Goal: Task Accomplishment & Management: Use online tool/utility

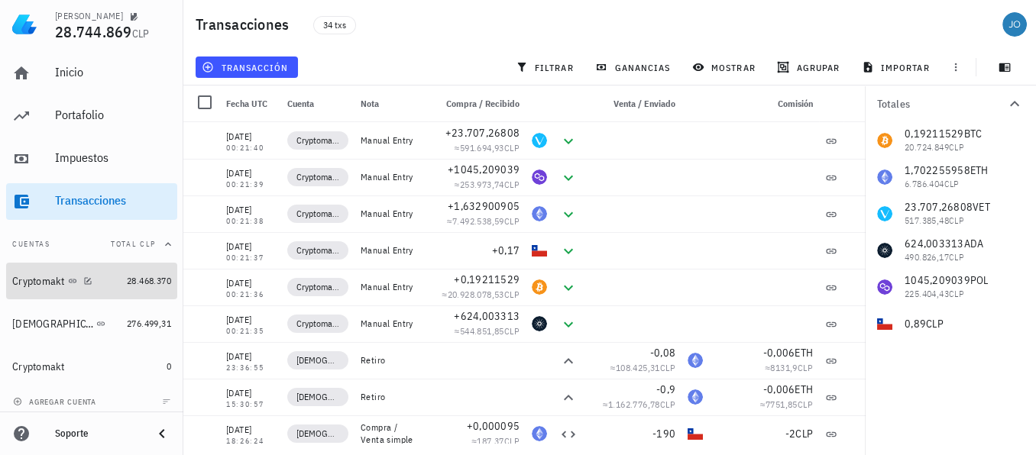
click at [39, 287] on div "Cryptomakt" at bounding box center [66, 281] width 108 height 15
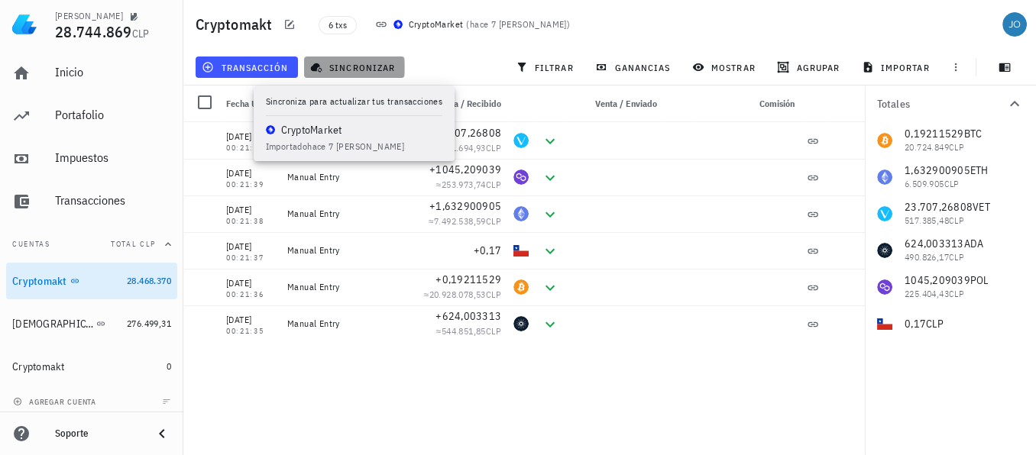
click at [364, 63] on span "sincronizar" at bounding box center [354, 67] width 82 height 12
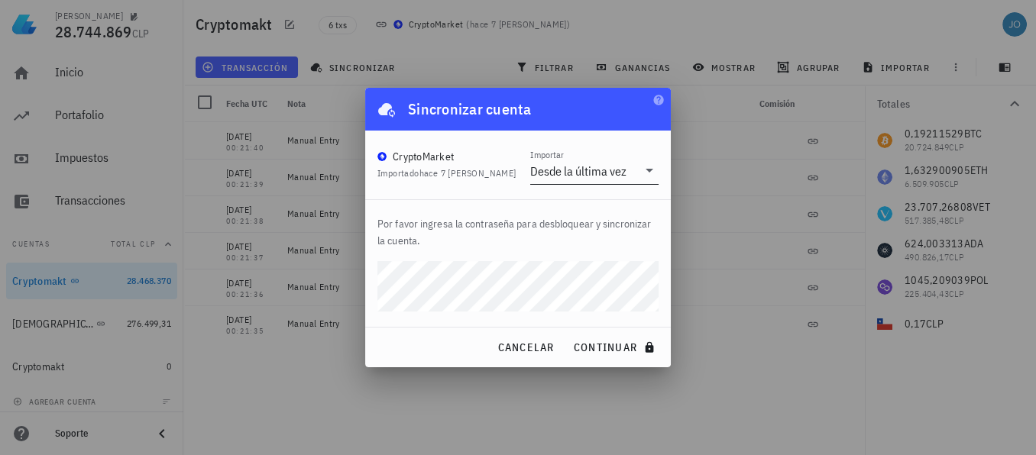
click at [638, 163] on div at bounding box center [647, 170] width 21 height 18
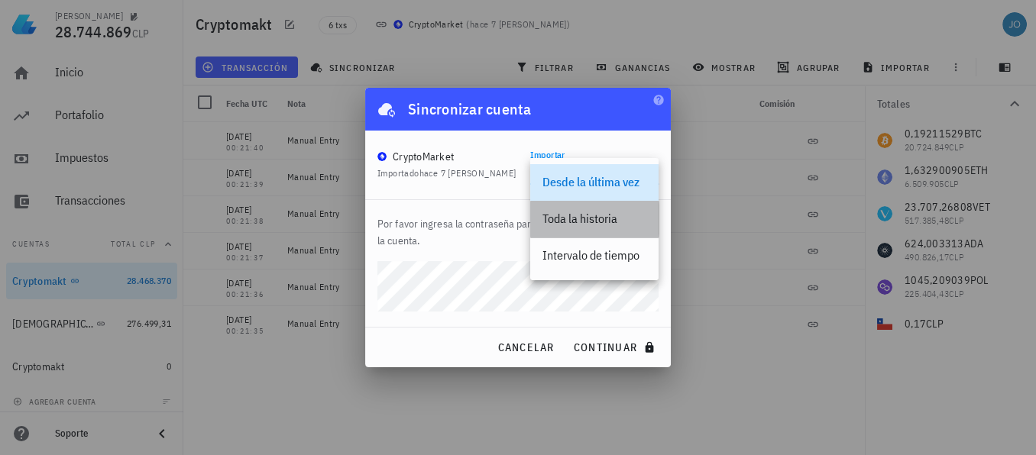
click at [611, 218] on div "Toda la historia" at bounding box center [594, 219] width 104 height 15
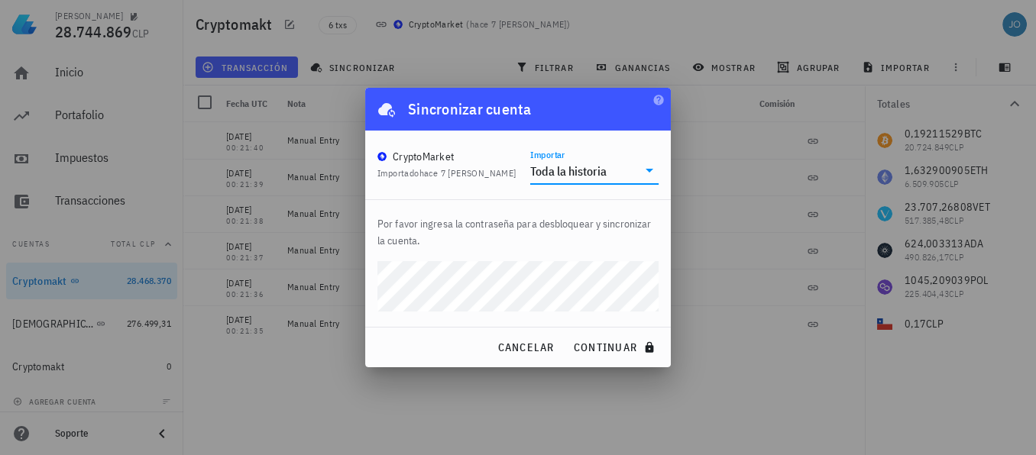
click at [350, 292] on div "[PERSON_NAME] 28.744.869 CLP Inicio [GEOGRAPHIC_DATA] Impuestos [GEOGRAPHIC_DAT…" at bounding box center [518, 227] width 1036 height 455
click at [567, 334] on button "continuar" at bounding box center [616, 347] width 98 height 27
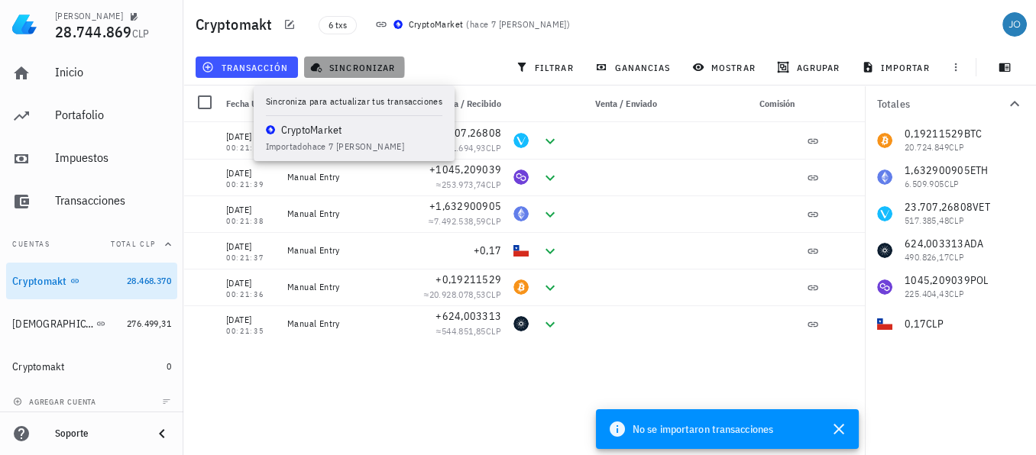
click at [361, 66] on span "sincronizar" at bounding box center [354, 67] width 82 height 12
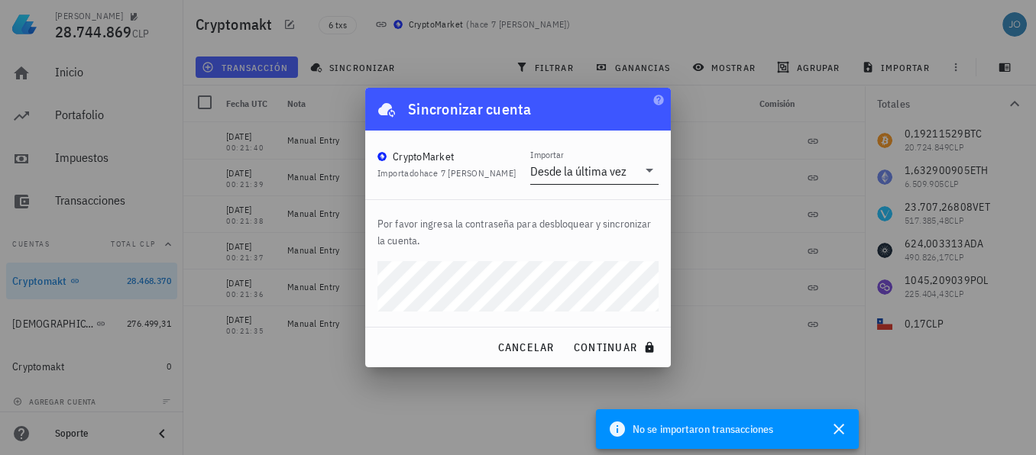
click at [640, 173] on icon at bounding box center [649, 170] width 18 height 18
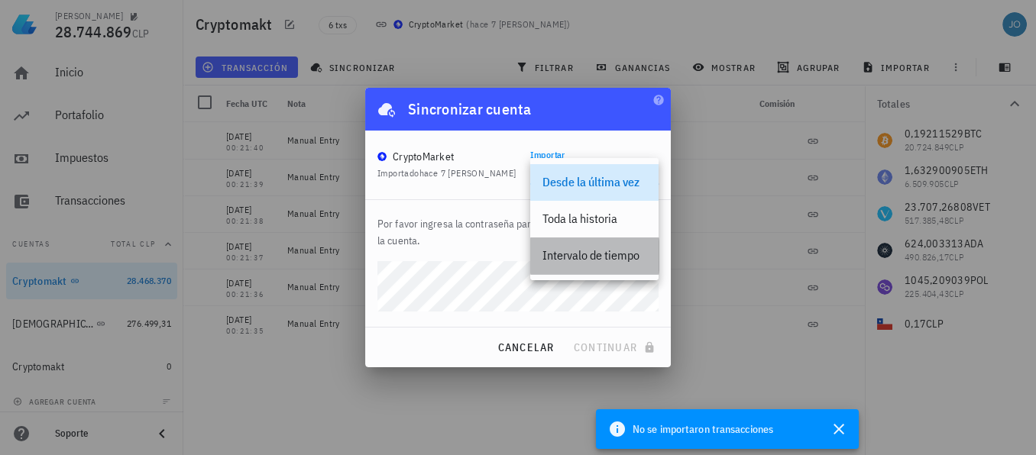
click at [614, 254] on div "Intervalo de tiempo" at bounding box center [594, 255] width 104 height 15
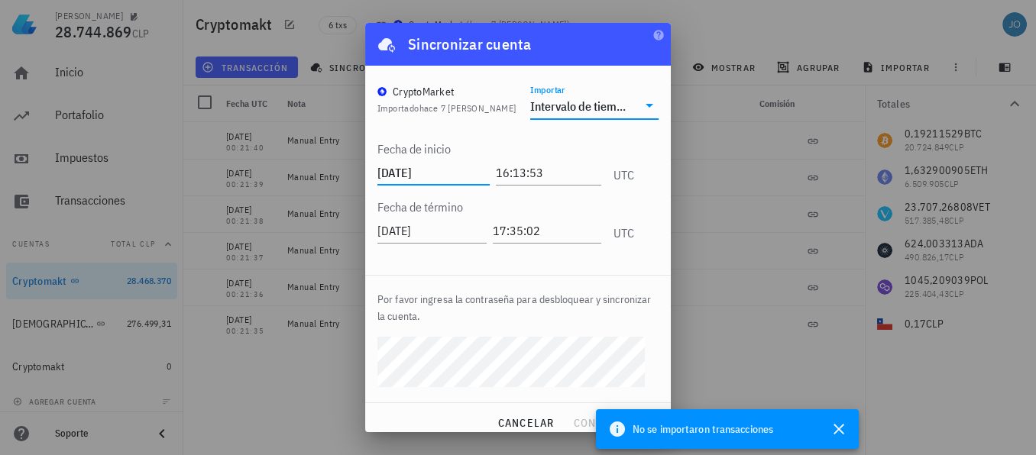
click at [403, 175] on input "[DATE]" at bounding box center [433, 172] width 112 height 24
type input "[DATE]"
click at [567, 409] on button "continuar" at bounding box center [616, 422] width 98 height 27
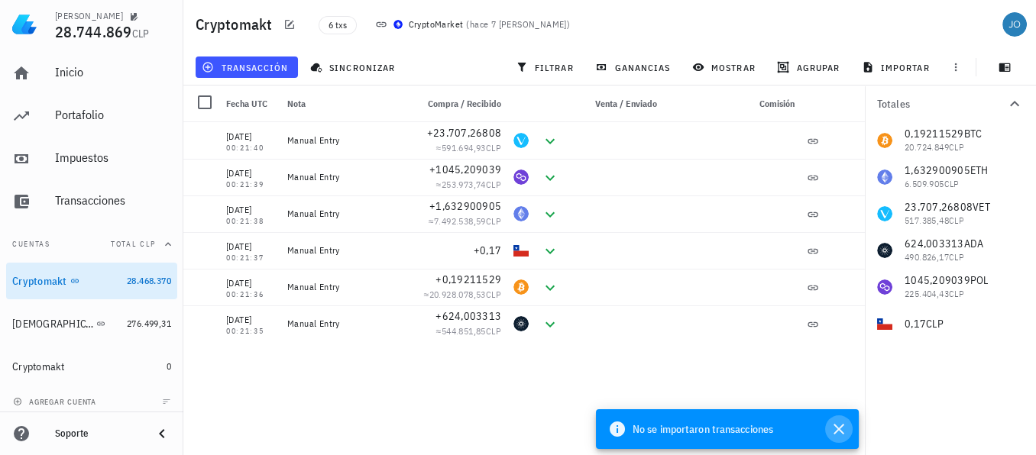
click at [841, 430] on icon "button" at bounding box center [839, 429] width 18 height 18
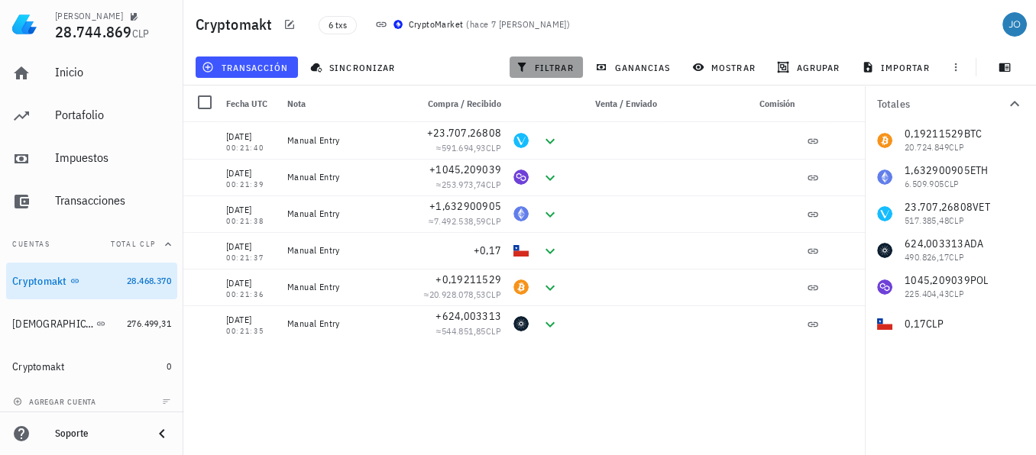
click at [539, 64] on span "filtrar" at bounding box center [546, 67] width 55 height 12
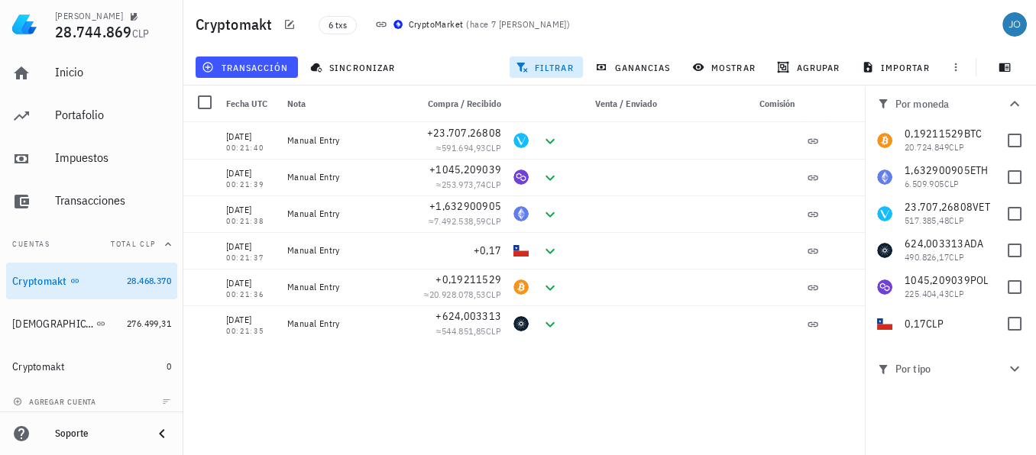
click at [539, 64] on span "filtrar" at bounding box center [546, 67] width 55 height 12
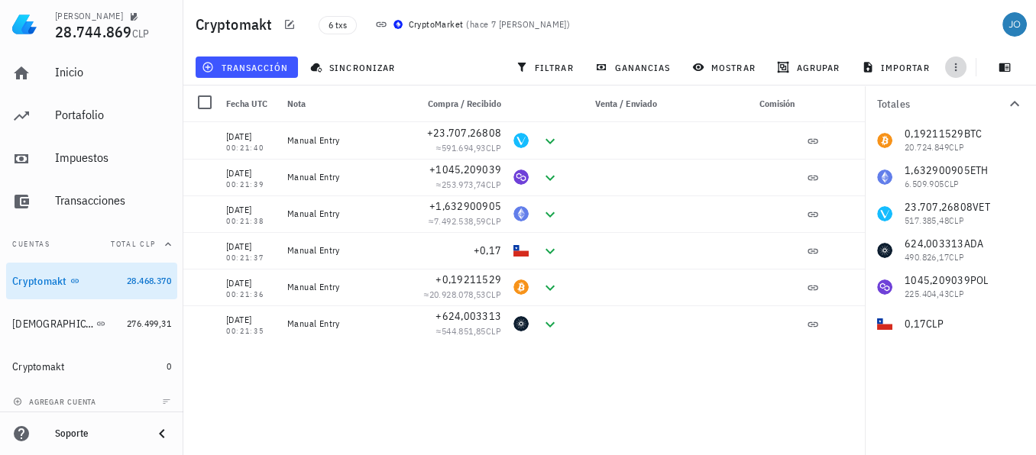
click at [956, 70] on icon "button" at bounding box center [956, 67] width 2 height 8
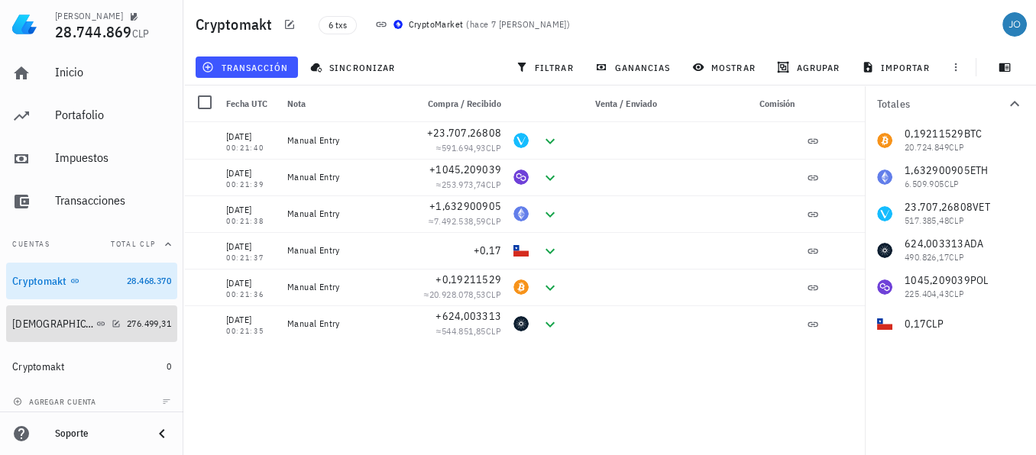
click at [23, 327] on div "[DEMOGRAPHIC_DATA]" at bounding box center [52, 324] width 81 height 13
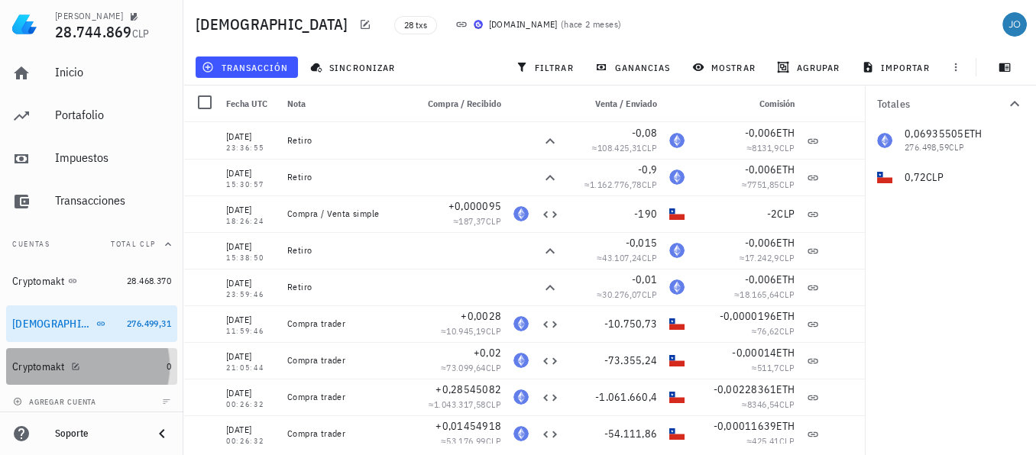
click at [36, 364] on div "Cryptomakt" at bounding box center [38, 367] width 53 height 13
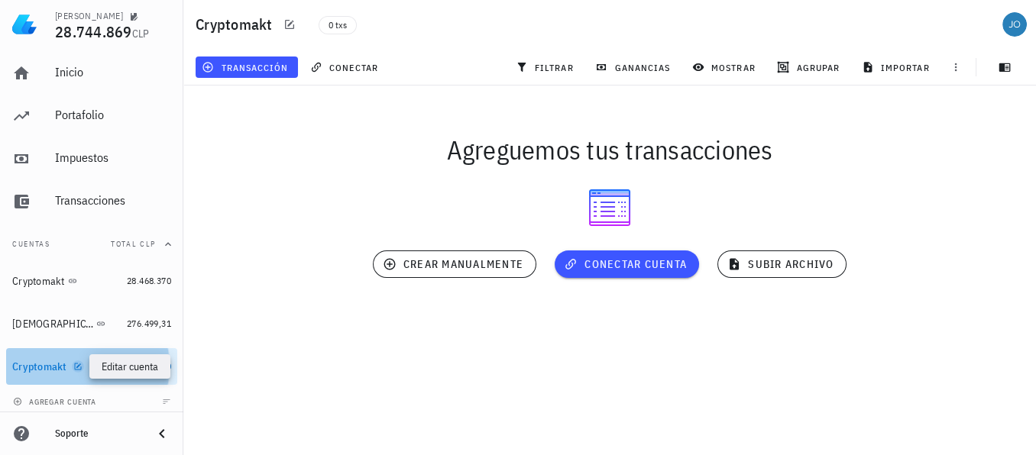
click at [75, 364] on icon "button" at bounding box center [77, 366] width 7 height 7
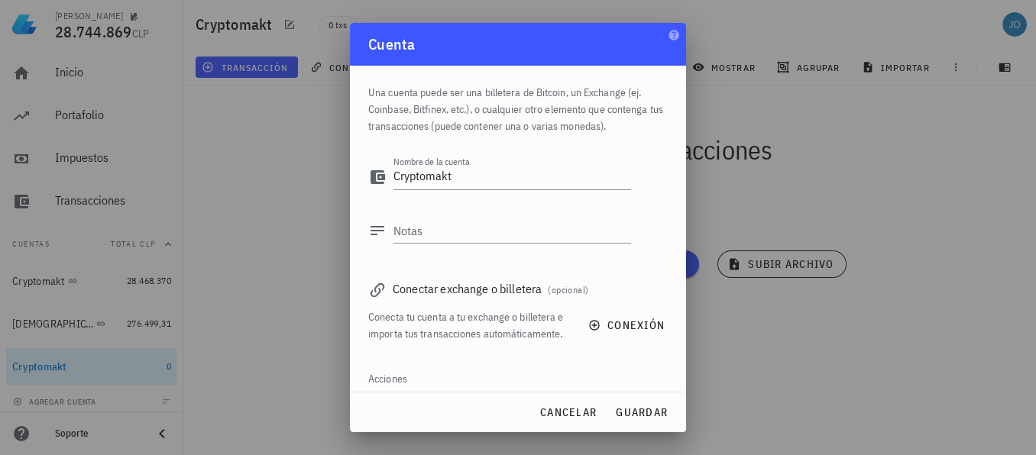
scroll to position [58, 0]
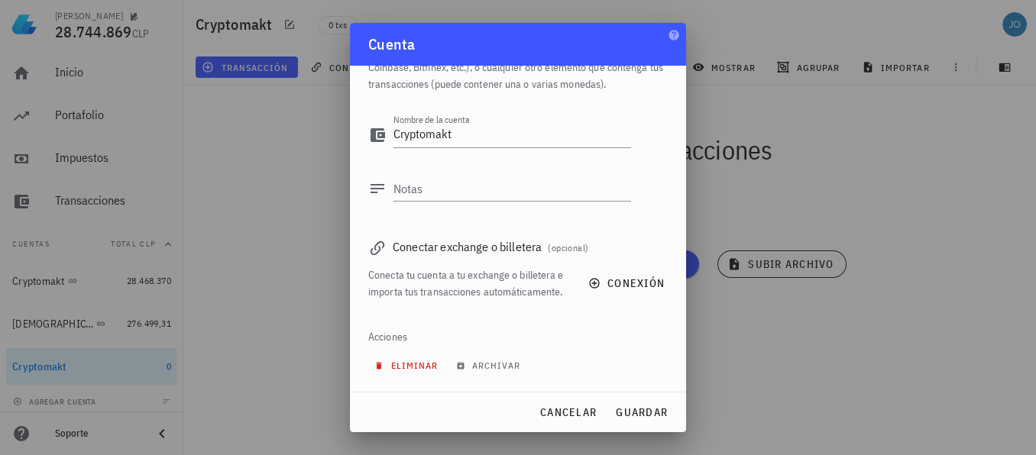
click at [421, 364] on span "eliminar" at bounding box center [407, 365] width 60 height 11
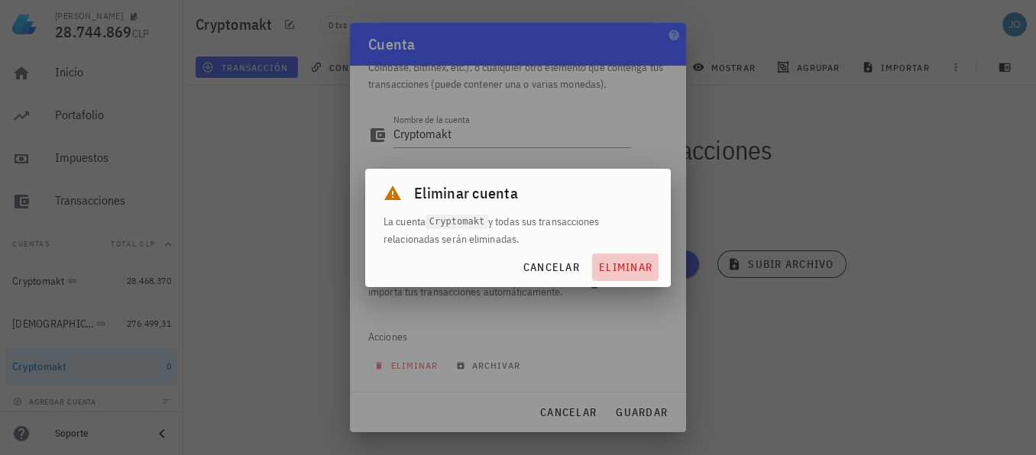
click at [627, 265] on span "eliminar" at bounding box center [625, 267] width 54 height 14
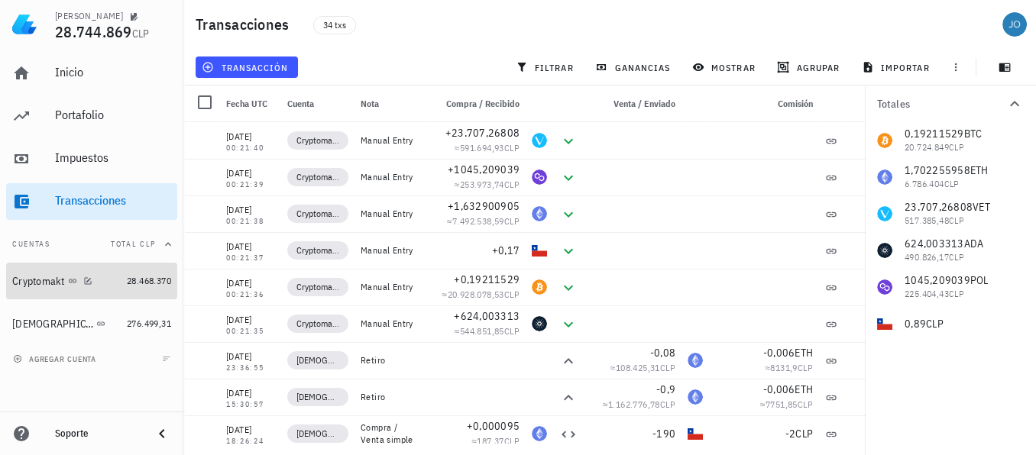
click at [40, 280] on div "Cryptomakt" at bounding box center [38, 281] width 53 height 13
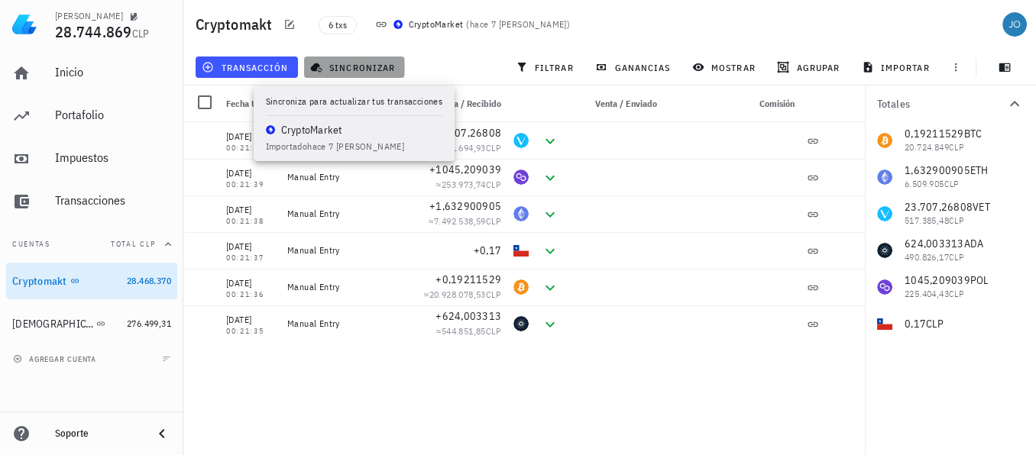
click at [343, 61] on span "sincronizar" at bounding box center [354, 67] width 82 height 12
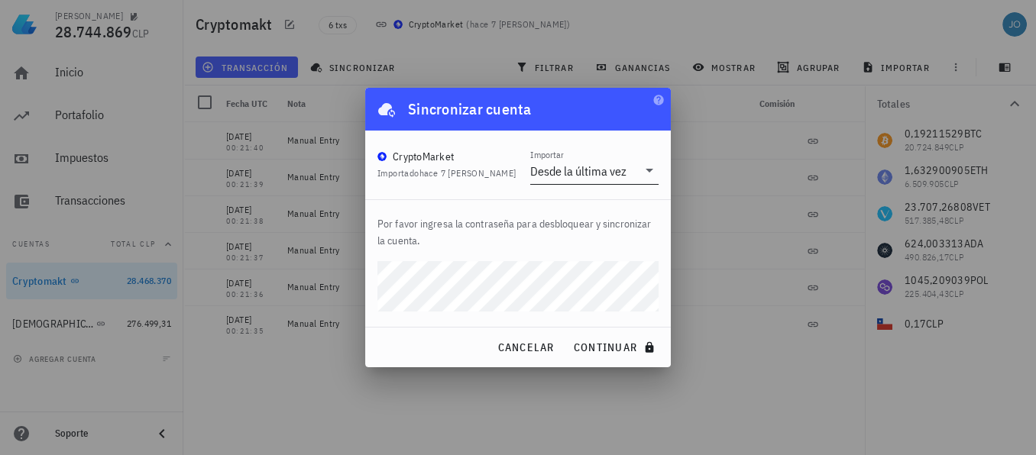
click at [620, 174] on div "Desde la última vez" at bounding box center [578, 170] width 96 height 15
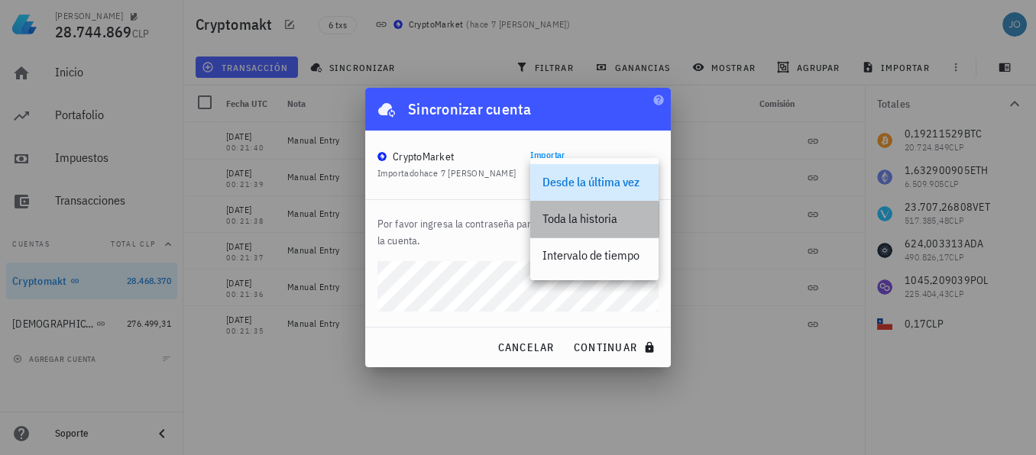
click at [604, 219] on div "Toda la historia" at bounding box center [594, 219] width 104 height 15
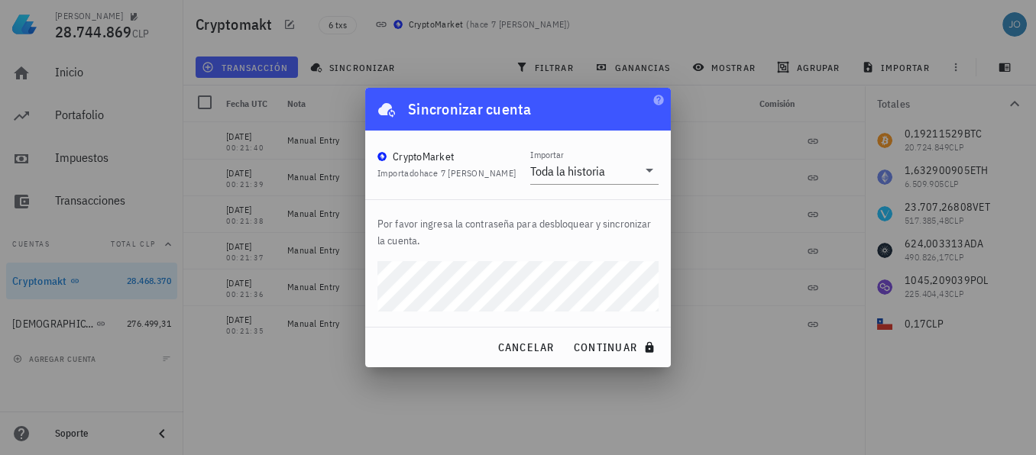
click at [366, 282] on div "Por favor ingresa la contraseña para desbloquear y sincronizar la cuenta." at bounding box center [518, 263] width 306 height 127
click at [567, 334] on button "continuar" at bounding box center [616, 347] width 98 height 27
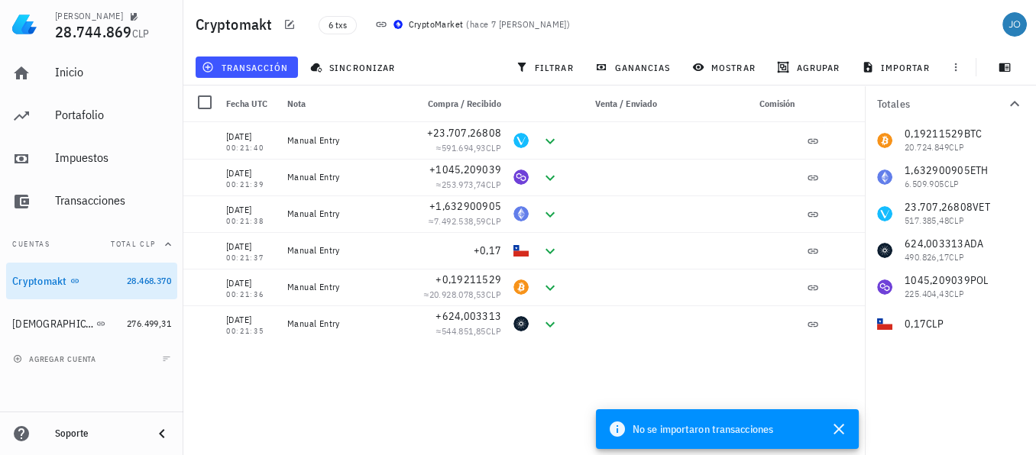
click at [433, 396] on div "[DATE] 00:21:40 Manual Entry +23.707,26808 ≈ 591.694,93 CLP [DATE] 00:21:39 Man…" at bounding box center [523, 282] width 681 height 321
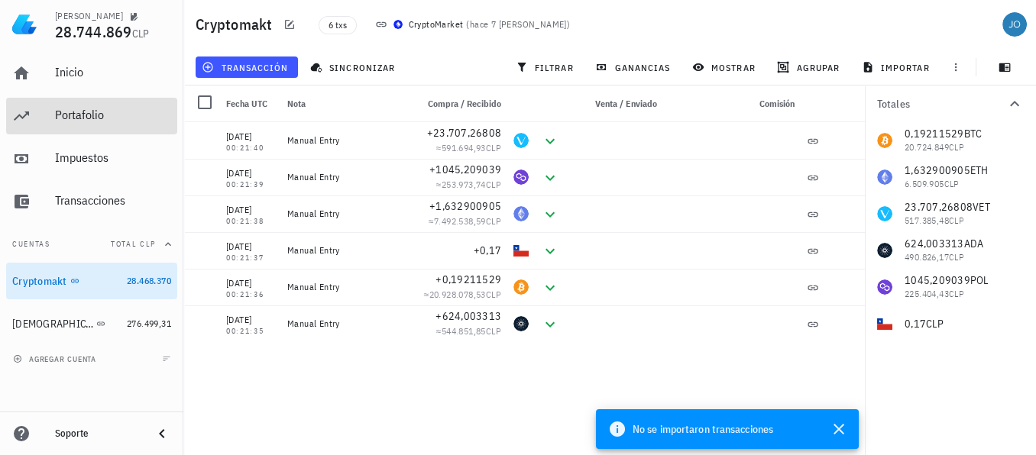
click at [76, 119] on div "Portafolio" at bounding box center [113, 115] width 116 height 15
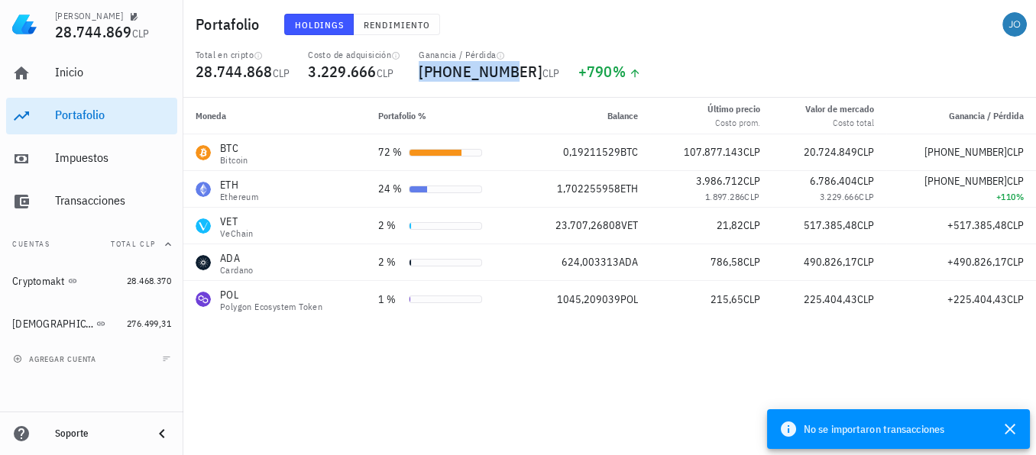
click at [467, 69] on span "[PHONE_NUMBER]" at bounding box center [481, 71] width 124 height 21
click at [384, 19] on span "Rendimiento" at bounding box center [396, 24] width 67 height 11
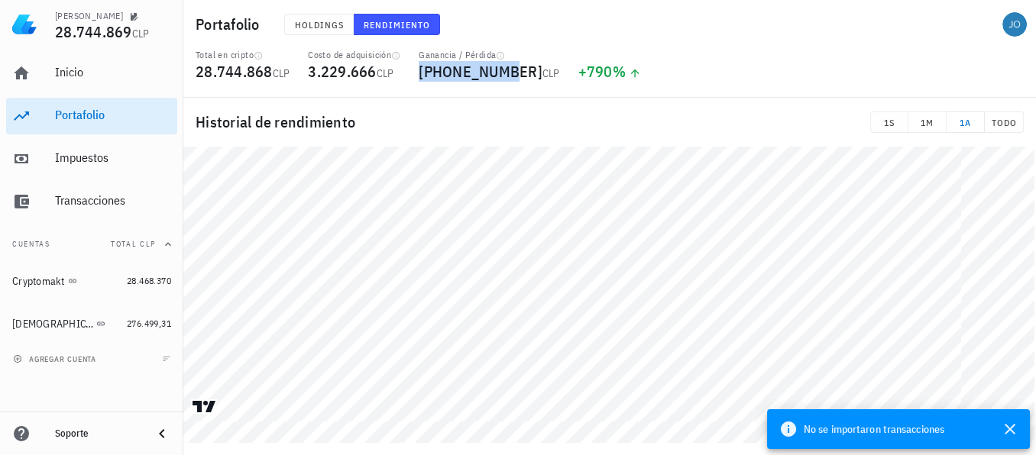
click at [969, 131] on button "1A" at bounding box center [965, 122] width 38 height 21
click at [1000, 118] on span "TODO" at bounding box center [1004, 122] width 26 height 11
click at [920, 124] on span "1M" at bounding box center [926, 122] width 25 height 11
click at [890, 122] on span "1S" at bounding box center [889, 122] width 24 height 11
click at [306, 31] on button "Holdings" at bounding box center [319, 24] width 70 height 21
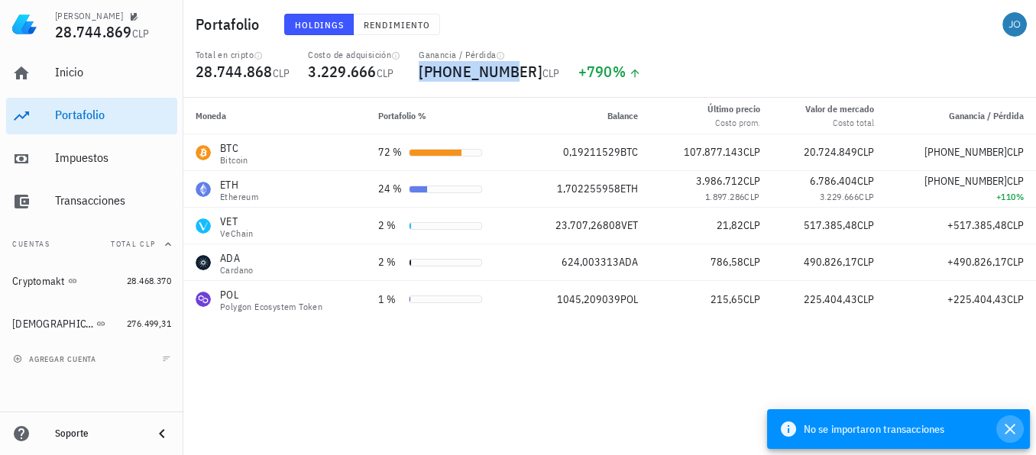
click at [1005, 429] on icon "button" at bounding box center [1010, 429] width 18 height 18
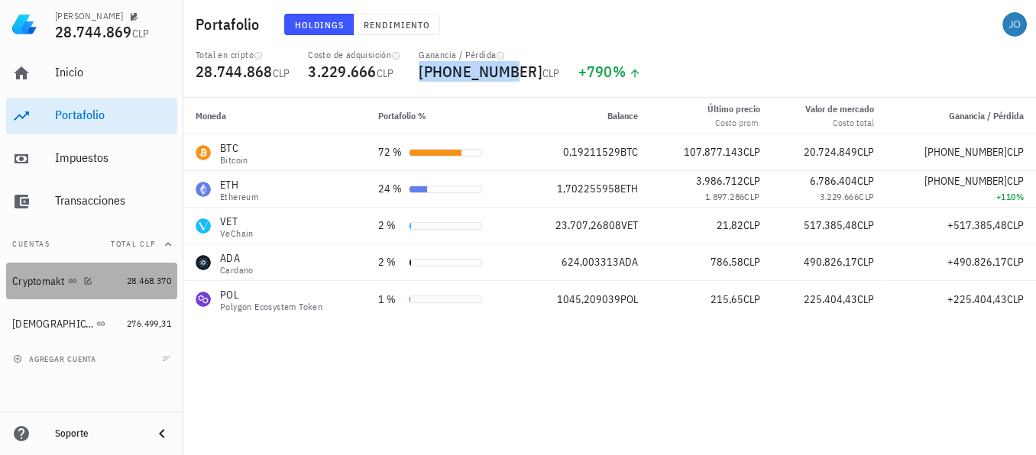
click at [42, 286] on div "Cryptomakt" at bounding box center [38, 281] width 53 height 13
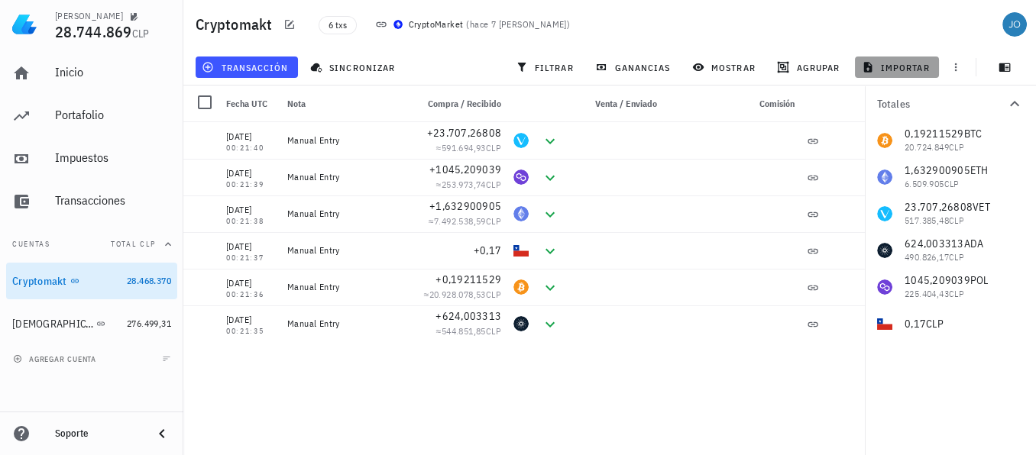
click at [891, 71] on span "importar" at bounding box center [897, 67] width 65 height 12
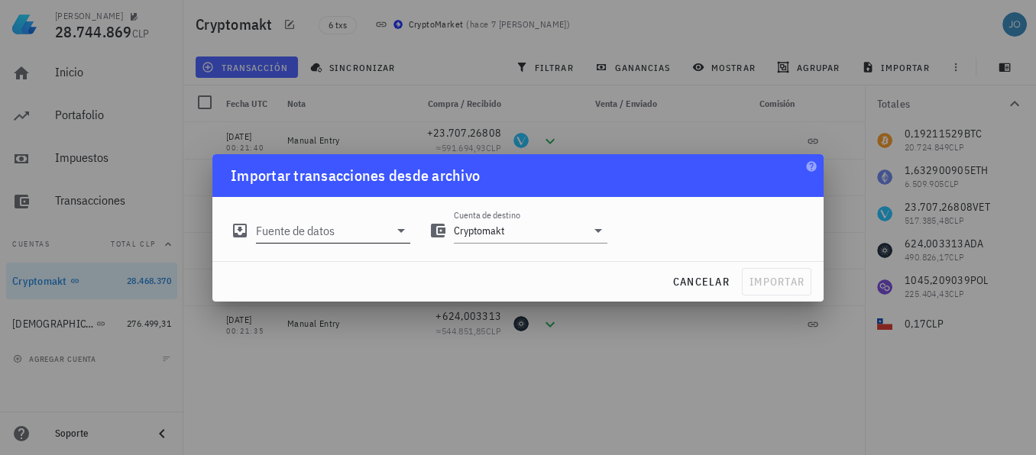
click at [390, 235] on div at bounding box center [399, 231] width 21 height 18
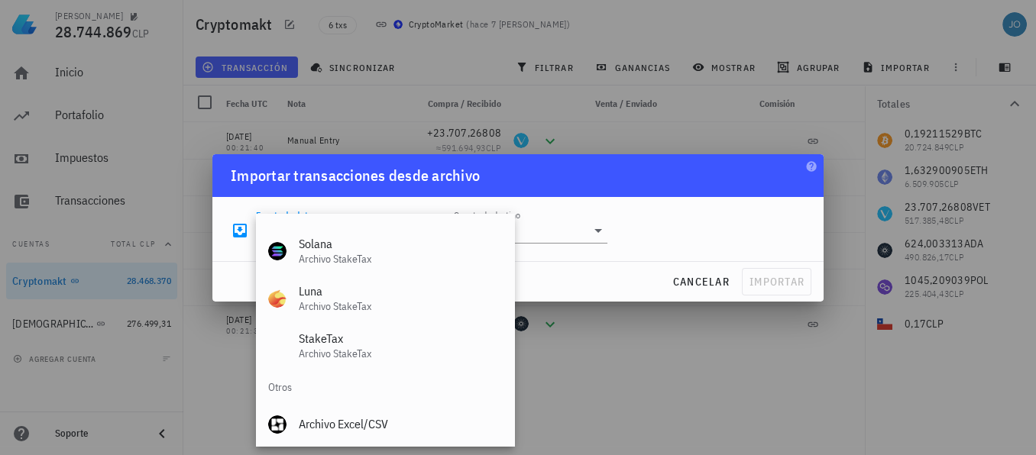
scroll to position [636, 0]
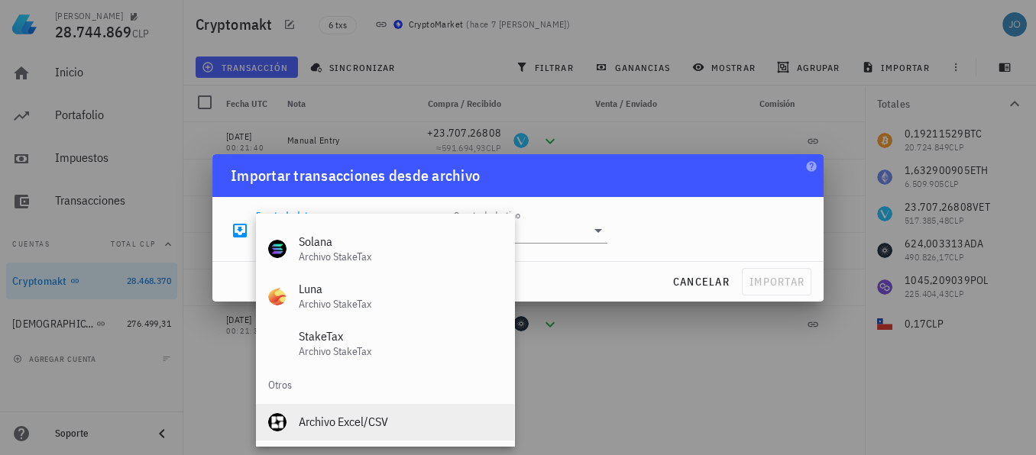
click at [332, 416] on div "Archivo Excel/CSV" at bounding box center [400, 422] width 203 height 15
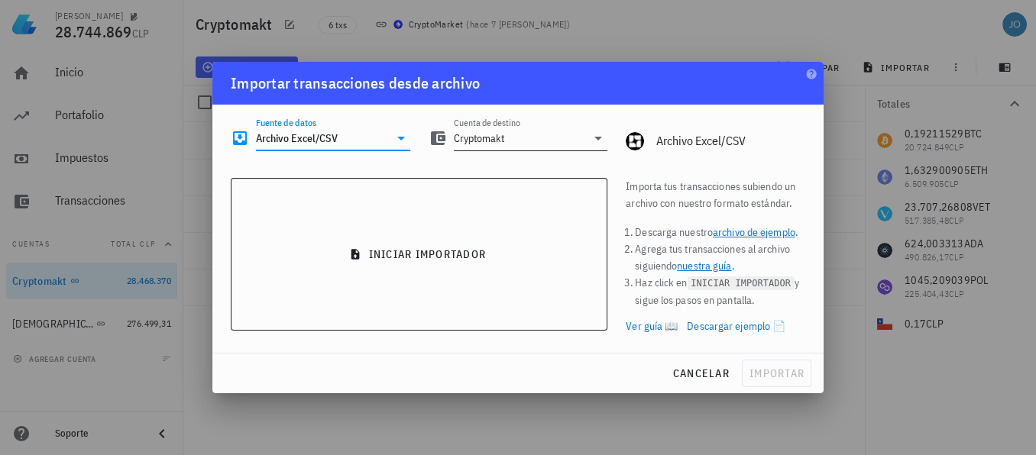
click at [522, 144] on input "Cryptomakt" at bounding box center [520, 138] width 133 height 24
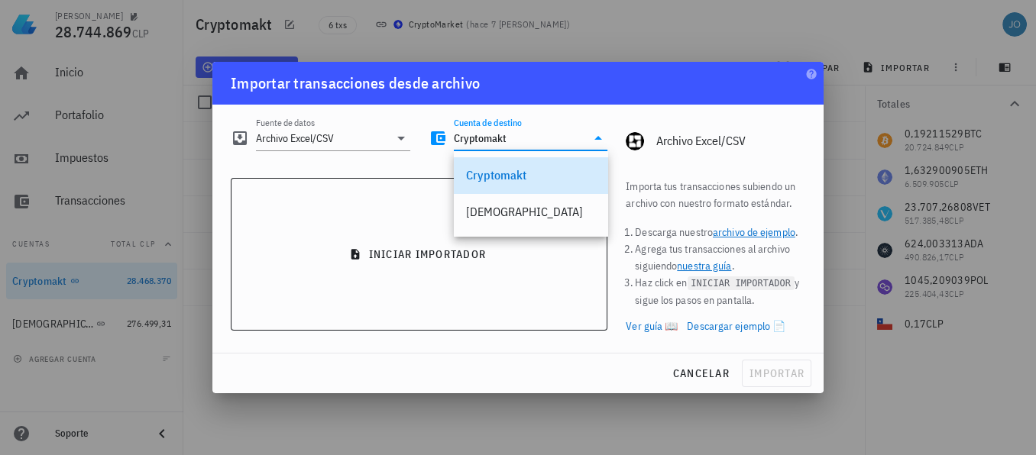
click at [512, 171] on div "Cryptomakt" at bounding box center [531, 175] width 130 height 15
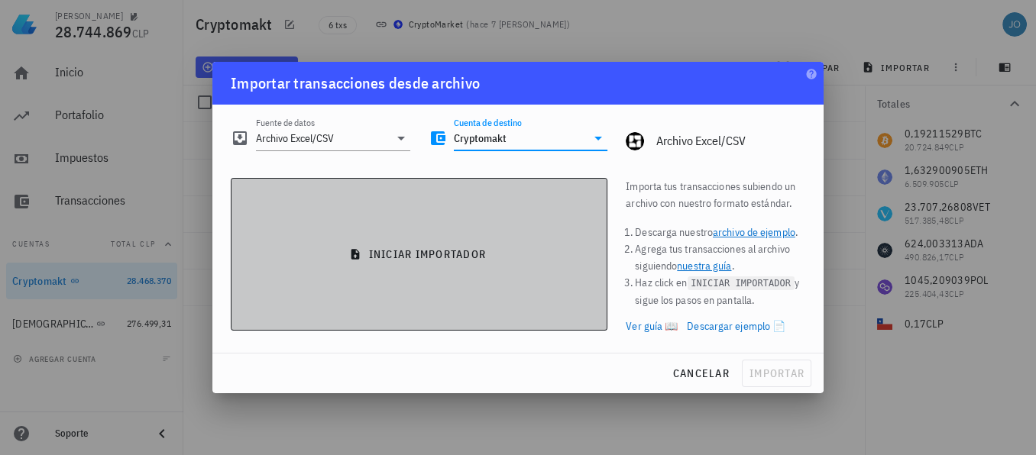
click at [404, 245] on button "iniciar importador" at bounding box center [419, 254] width 377 height 153
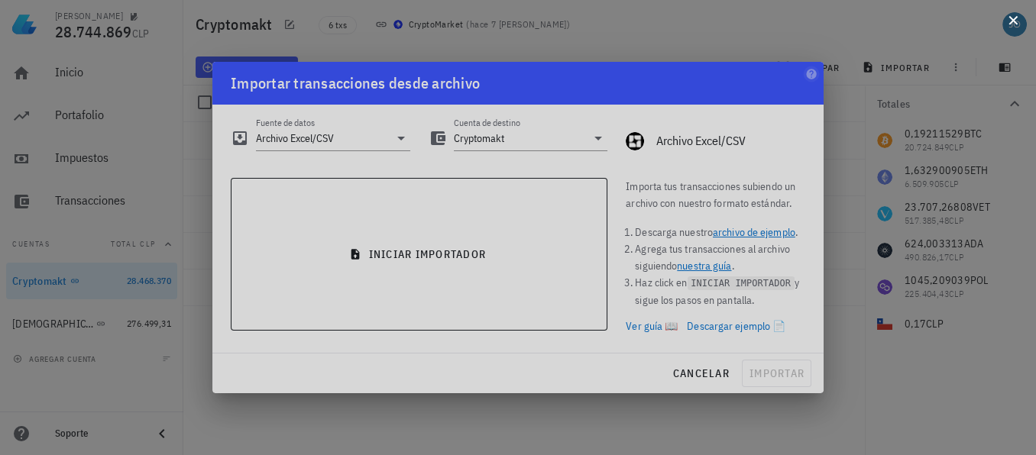
click at [1010, 24] on button at bounding box center [1012, 18] width 15 height 15
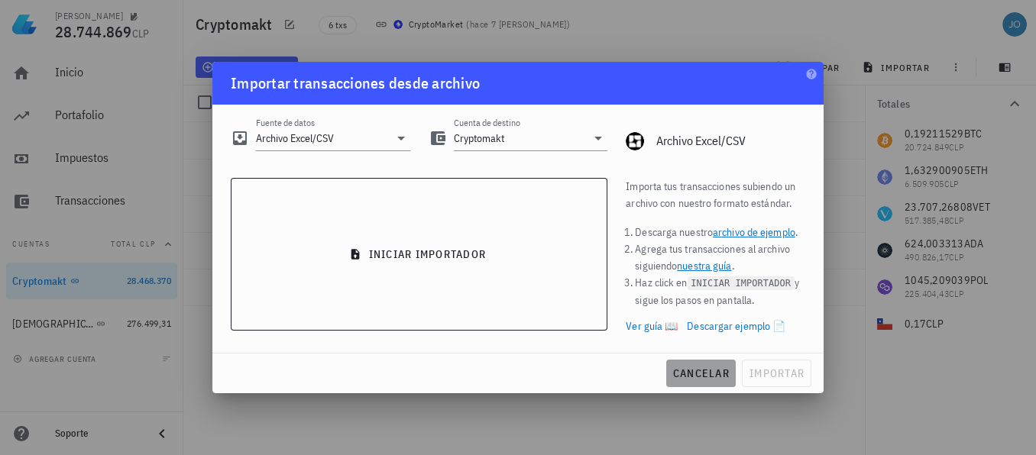
click at [700, 372] on span "cancelar" at bounding box center [700, 374] width 57 height 14
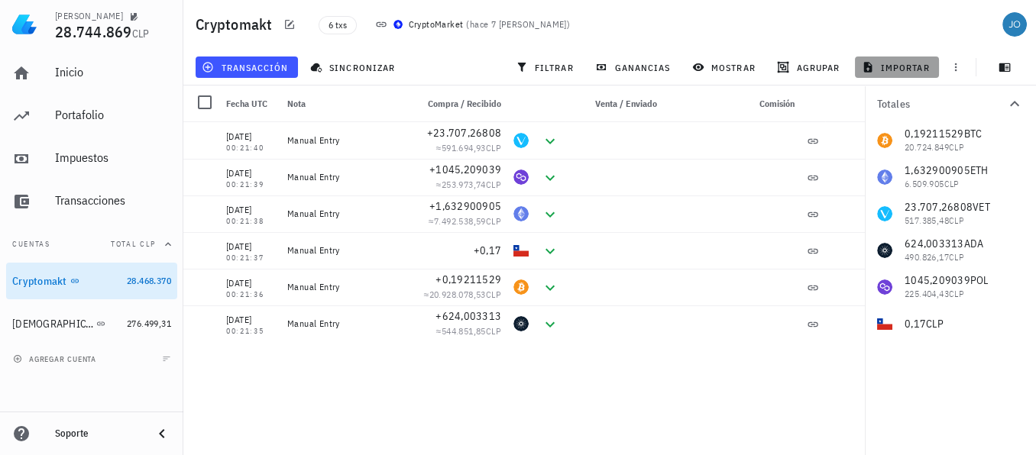
click at [885, 62] on span "importar" at bounding box center [897, 67] width 65 height 12
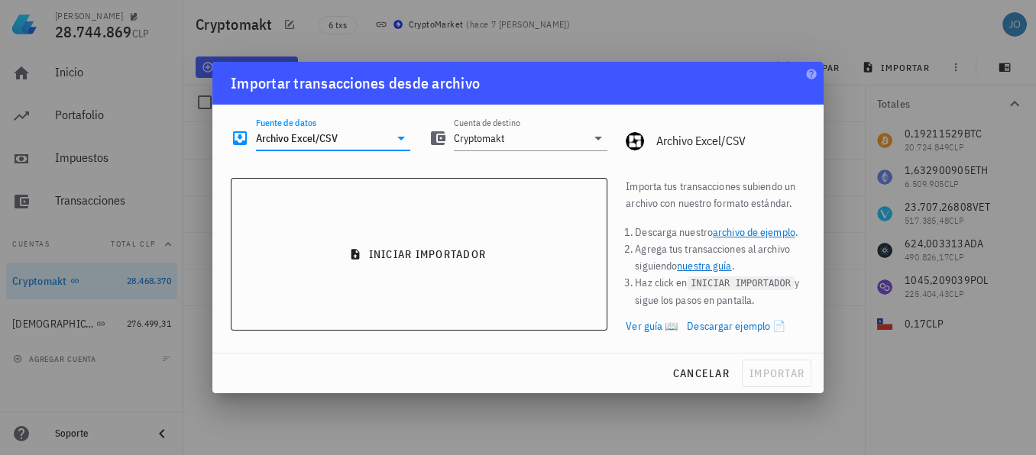
click at [377, 141] on input "Archivo Excel/CSV" at bounding box center [322, 138] width 133 height 24
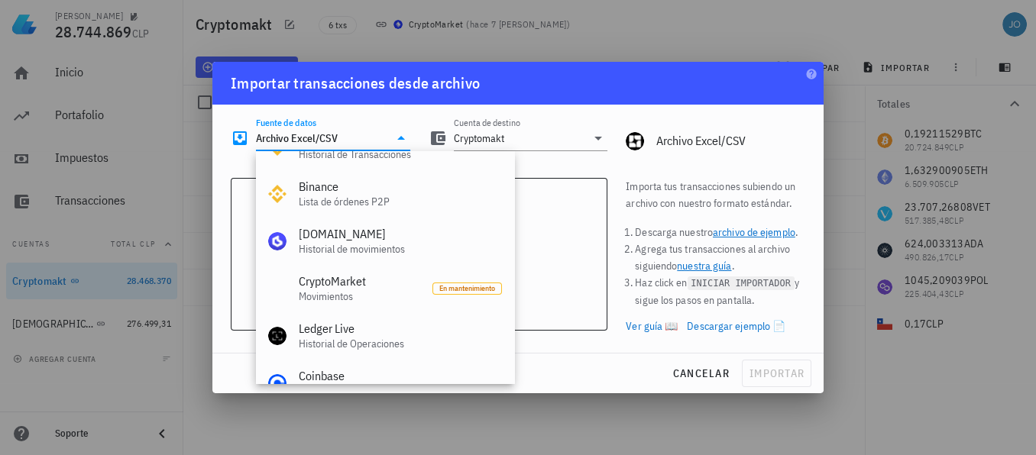
scroll to position [70, 0]
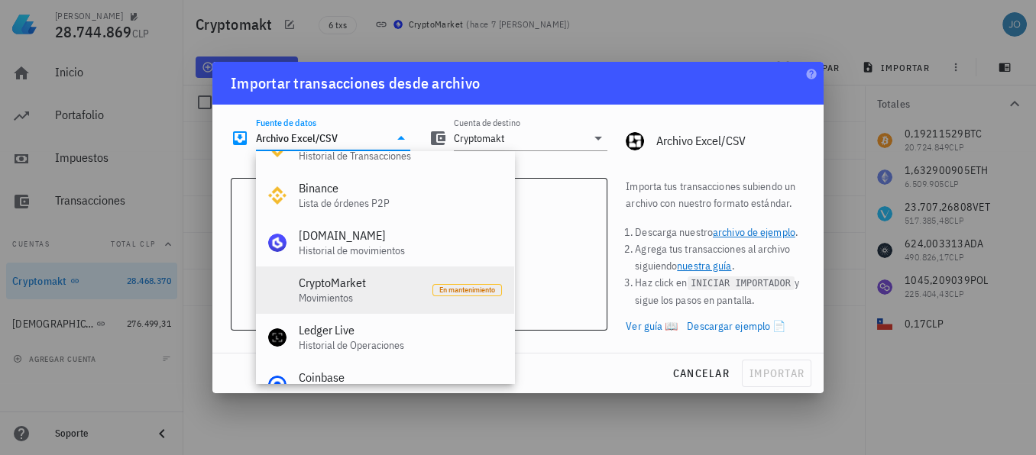
click at [350, 293] on div "Movimientos" at bounding box center [359, 298] width 121 height 13
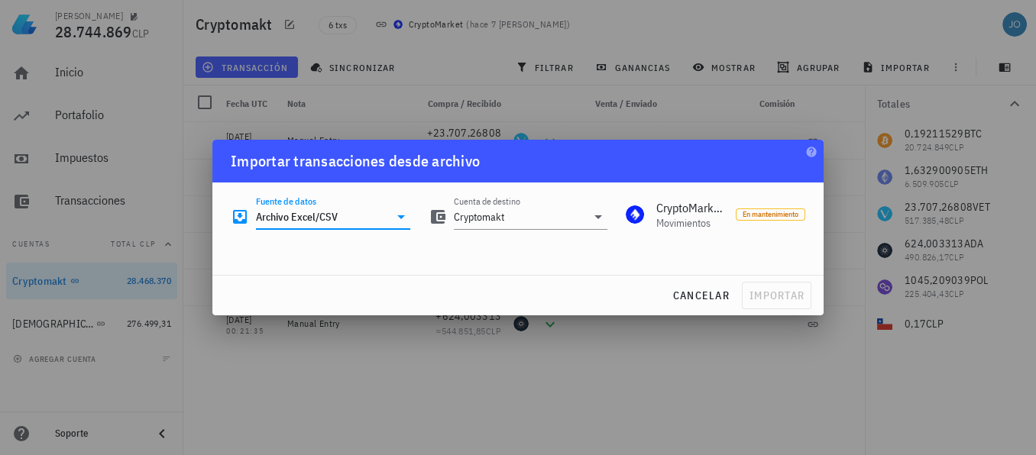
type input "CryptoMarket"
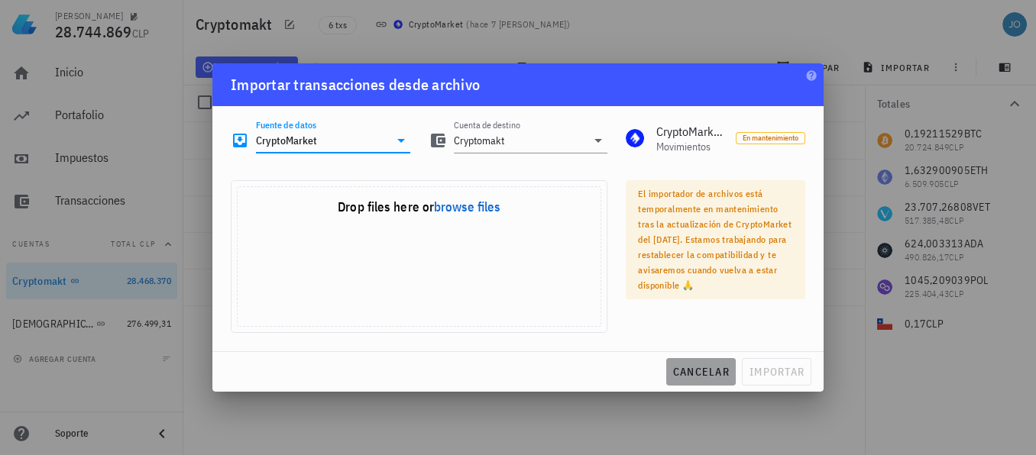
click at [698, 372] on span "cancelar" at bounding box center [700, 372] width 57 height 14
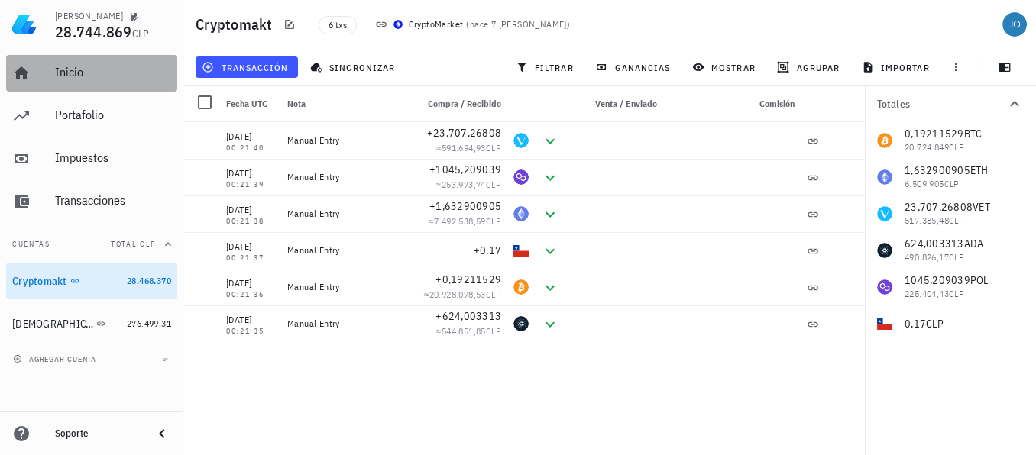
click at [82, 76] on div "Inicio" at bounding box center [113, 72] width 116 height 15
